Goal: Find specific page/section: Find specific page/section

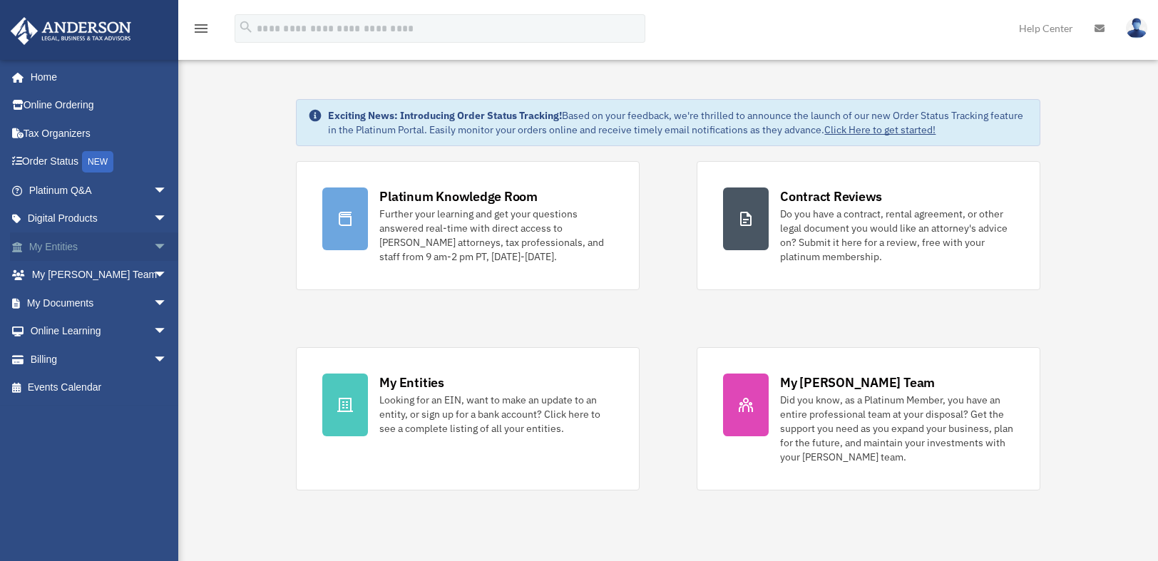
click at [114, 244] on link "My Entities arrow_drop_down" at bounding box center [99, 247] width 179 height 29
click at [153, 247] on span "arrow_drop_down" at bounding box center [167, 247] width 29 height 29
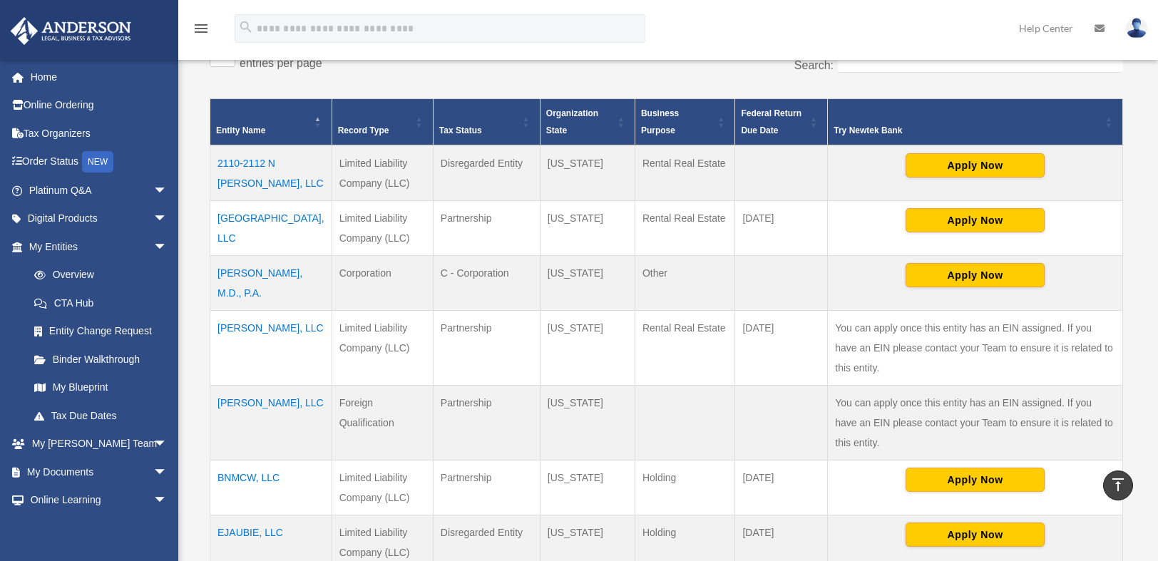
scroll to position [471, 0]
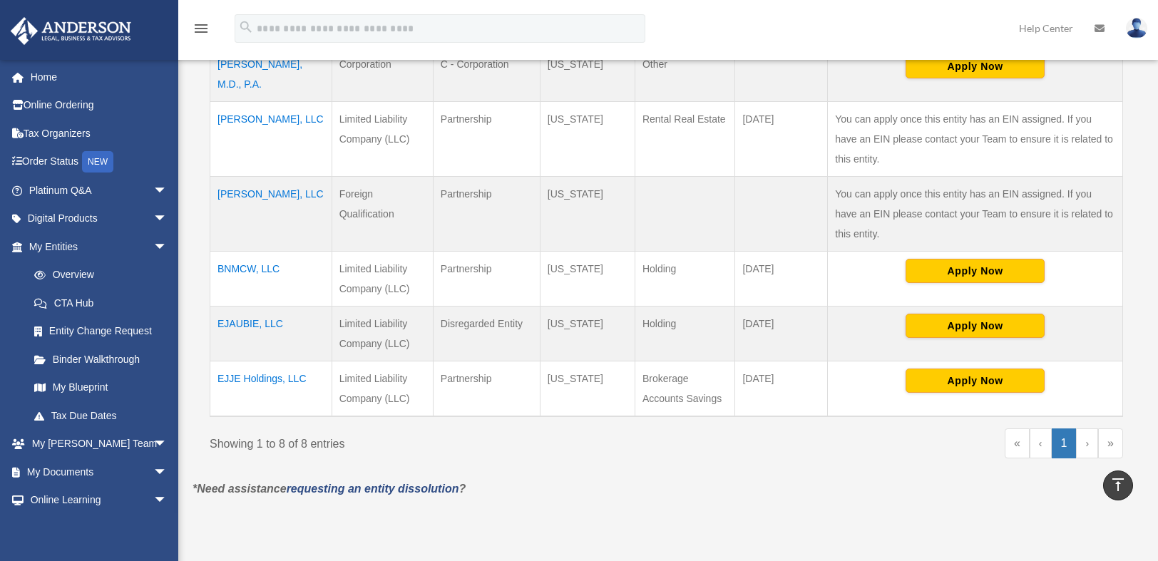
click at [263, 286] on td "BNMCW, LLC" at bounding box center [271, 278] width 122 height 55
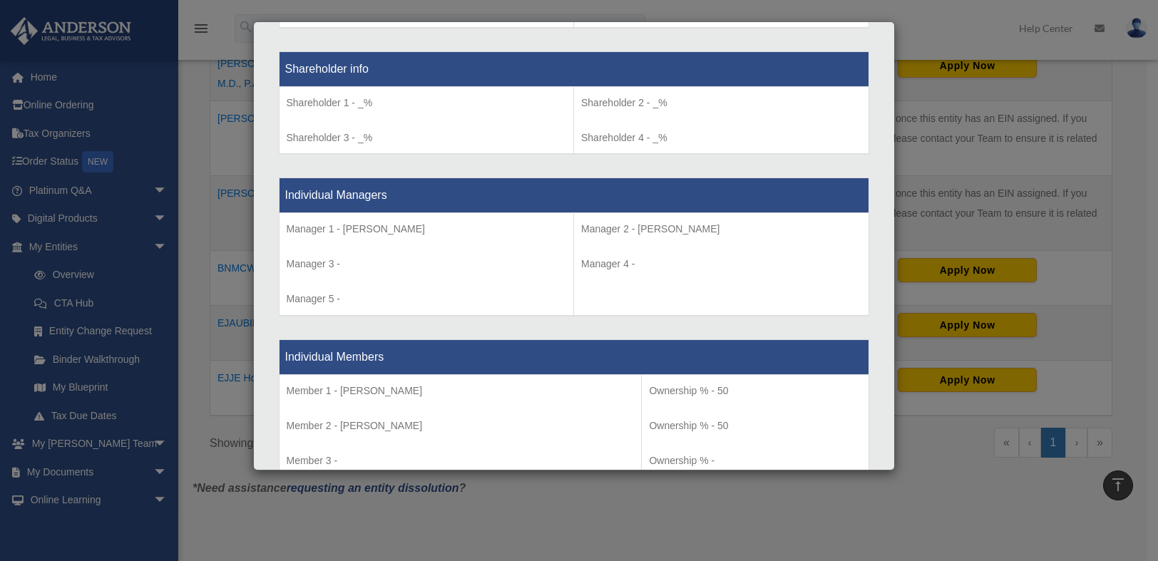
scroll to position [0, 0]
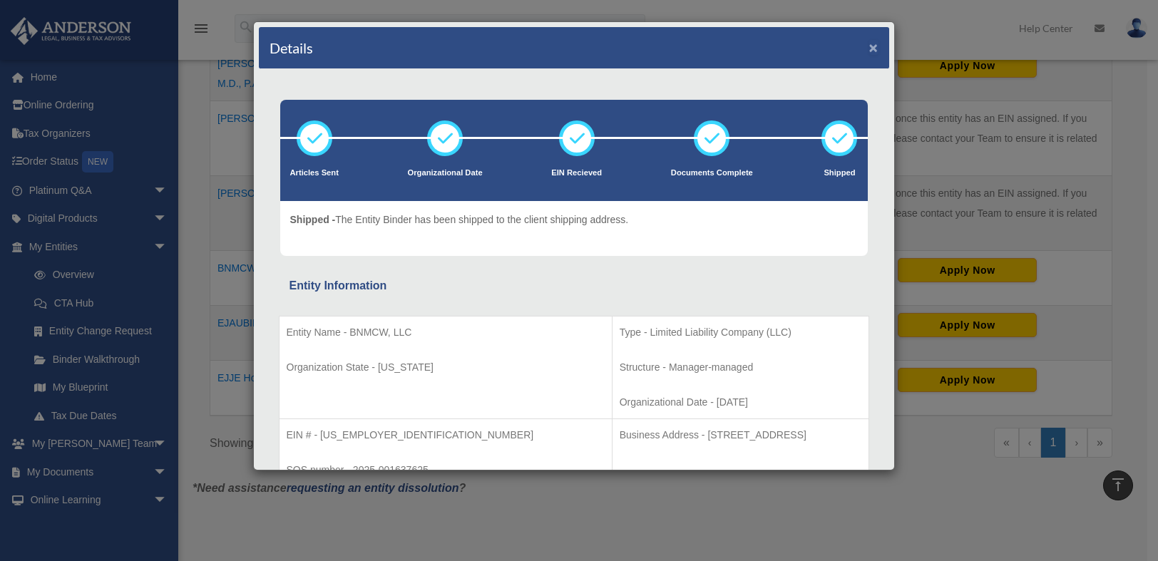
click at [869, 46] on button "×" at bounding box center [873, 47] width 9 height 15
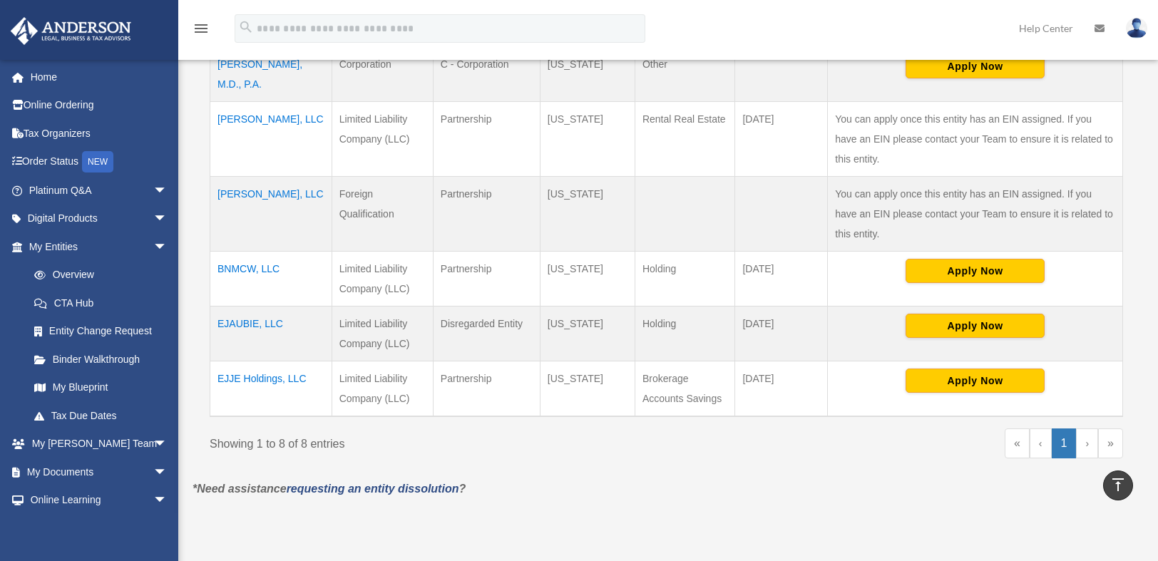
scroll to position [205, 0]
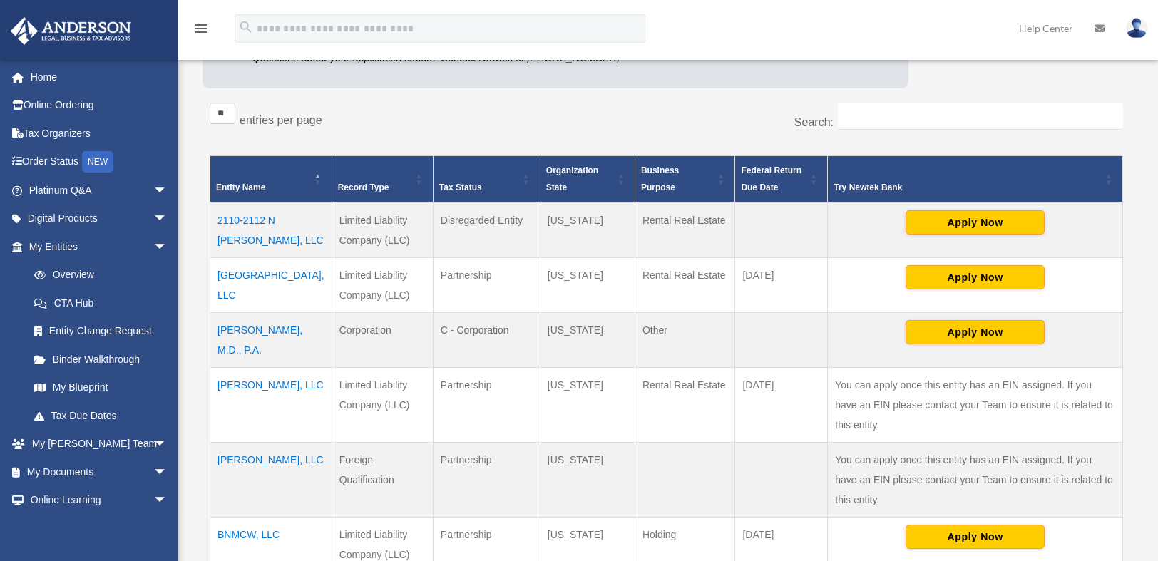
click at [238, 223] on td "2110-2112 N [PERSON_NAME], LLC" at bounding box center [271, 231] width 122 height 56
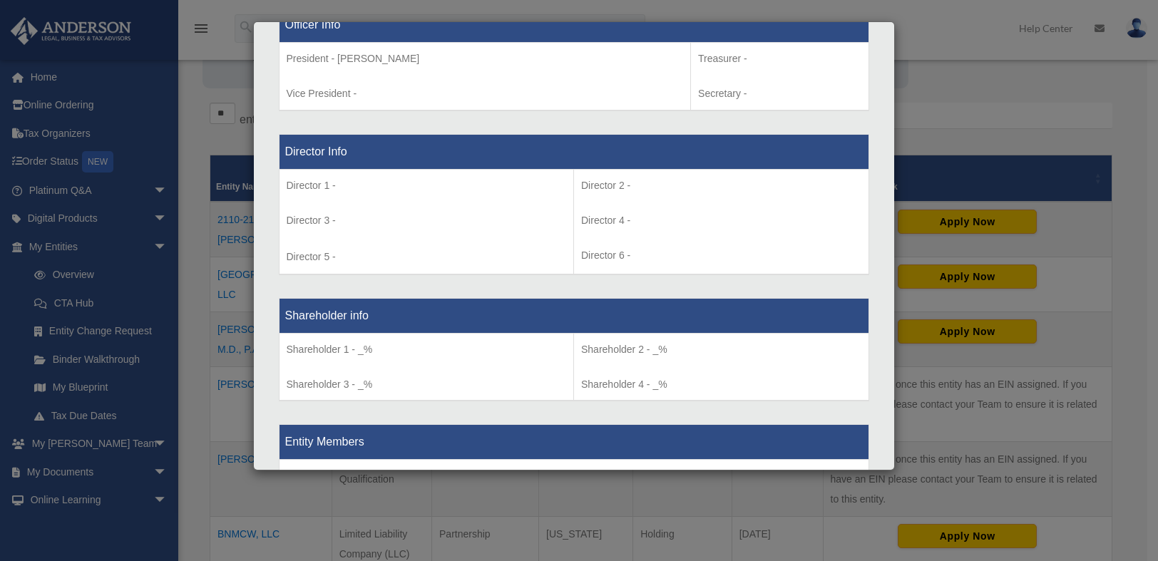
scroll to position [996, 0]
